Goal: Navigation & Orientation: Go to known website

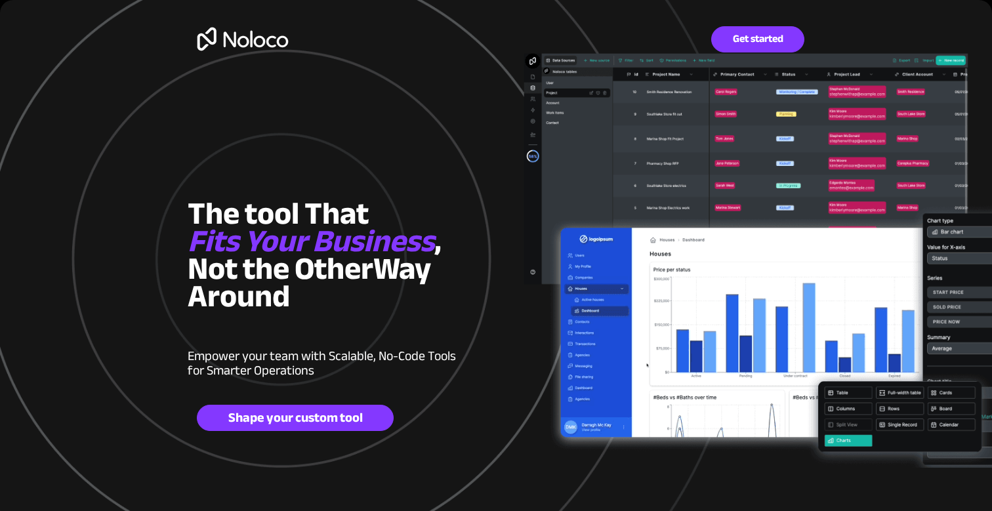
click at [238, 39] on img at bounding box center [243, 39] width 110 height 43
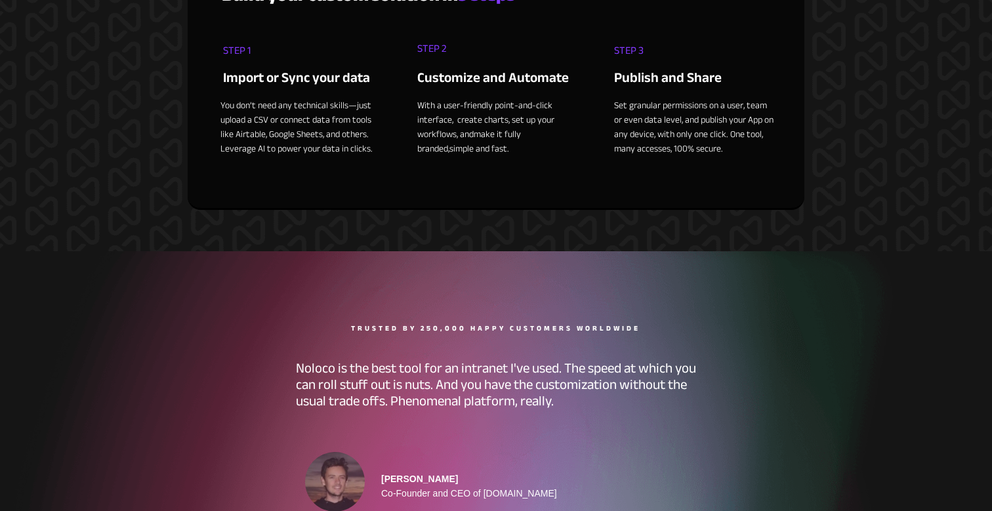
scroll to position [5155, 0]
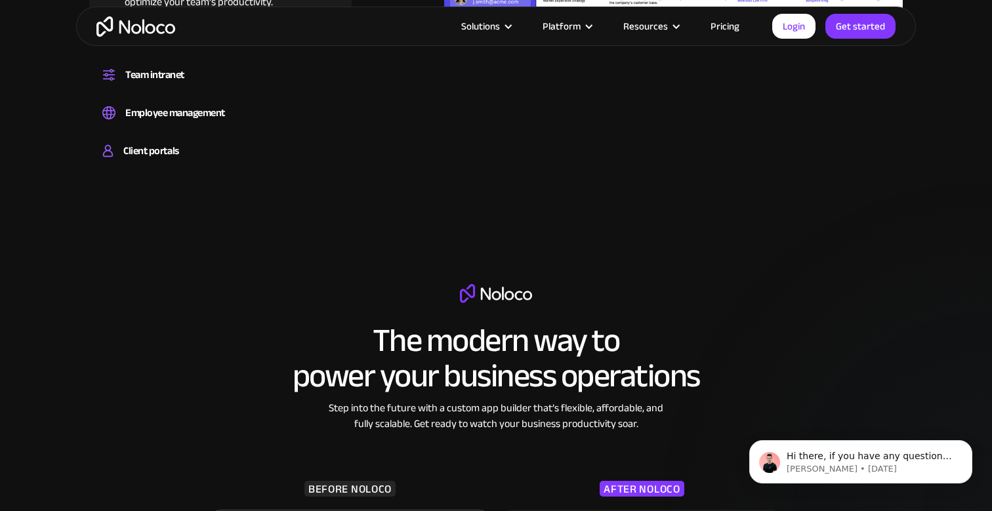
scroll to position [1114, 0]
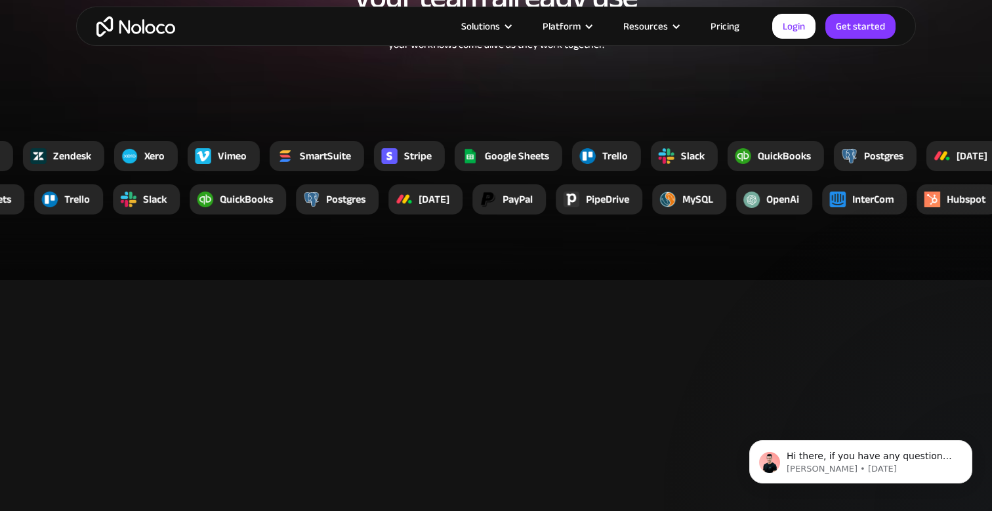
scroll to position [2467, 0]
